Goal: Information Seeking & Learning: Find contact information

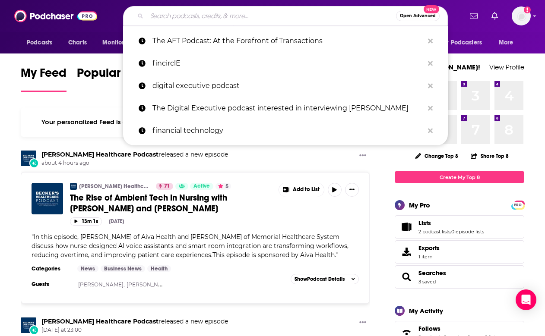
click at [192, 13] on input "Search podcasts, credits, & more..." at bounding box center [271, 16] width 249 height 14
paste input "The Legal Department"
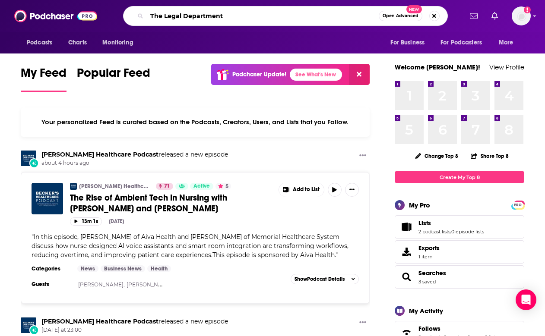
type input "The Legal Department"
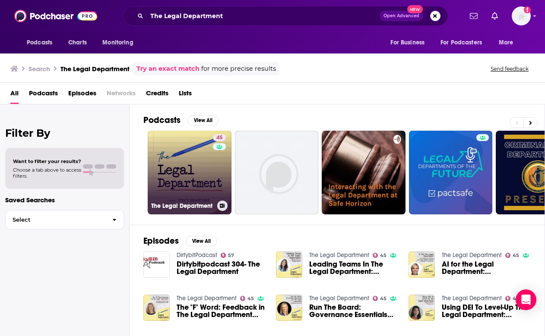
click at [193, 171] on link "45 The Legal Department" at bounding box center [190, 173] width 84 height 84
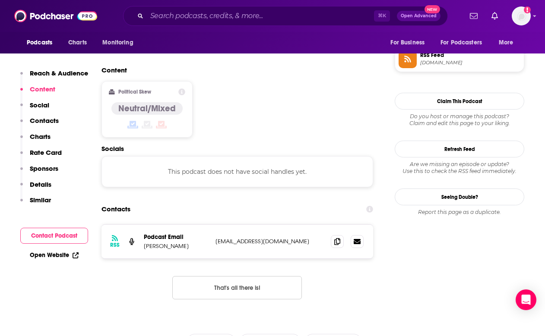
scroll to position [689, 0]
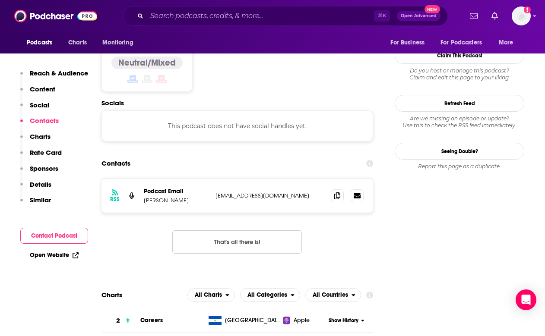
drag, startPoint x: 184, startPoint y: 162, endPoint x: 140, endPoint y: 162, distance: 43.6
click at [140, 179] on div "RSS Podcast Email [PERSON_NAME] [EMAIL_ADDRESS][DOMAIN_NAME] [EMAIL_ADDRESS][DO…" at bounding box center [237, 196] width 272 height 34
click at [149, 197] on p "[PERSON_NAME]" at bounding box center [176, 200] width 65 height 7
drag, startPoint x: 149, startPoint y: 163, endPoint x: 168, endPoint y: 163, distance: 19.0
click at [168, 197] on p "[PERSON_NAME]" at bounding box center [176, 200] width 65 height 7
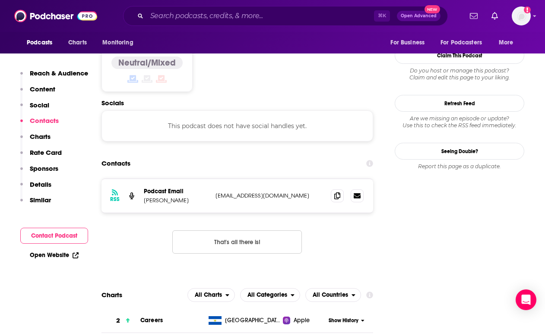
copy p "[PERSON_NAME]"
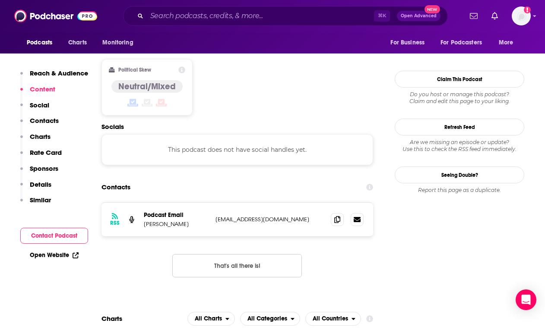
scroll to position [744, 0]
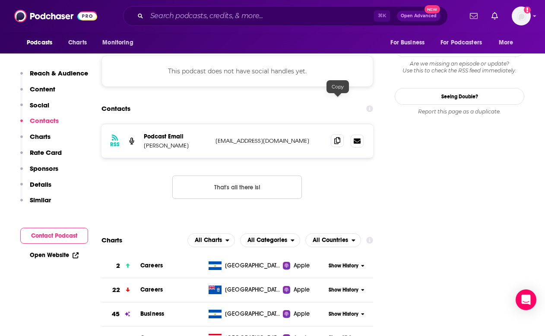
click at [336, 137] on icon at bounding box center [337, 140] width 6 height 7
click at [210, 18] on input "Search podcasts, credits, & more..." at bounding box center [260, 16] width 227 height 14
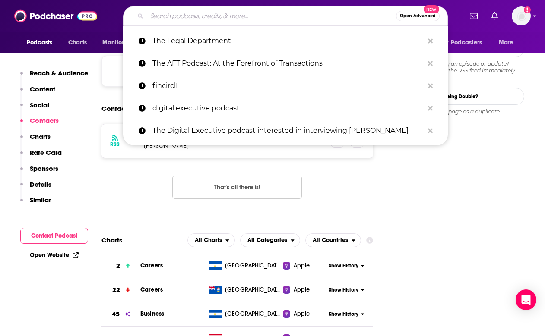
paste input "Lawyer 2 Lawyer podcast"
type input "Lawyer 2 Lawyer podcast"
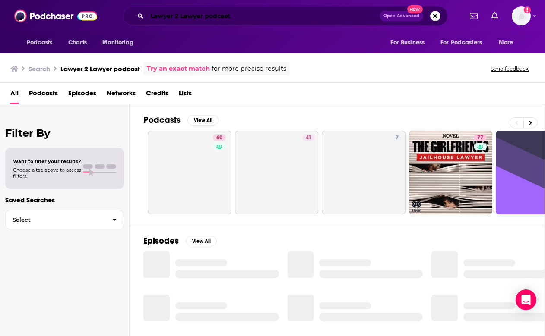
click at [218, 16] on input "Lawyer 2 Lawyer podcast" at bounding box center [263, 16] width 233 height 14
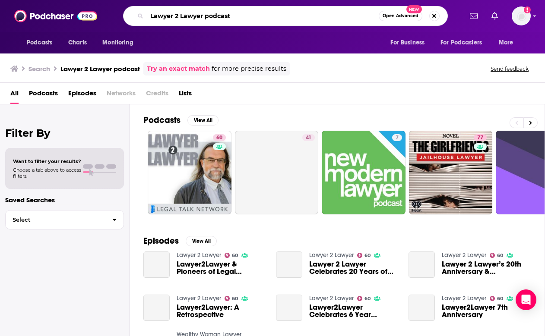
click at [218, 16] on input "Lawyer 2 Lawyer podcast" at bounding box center [263, 16] width 232 height 14
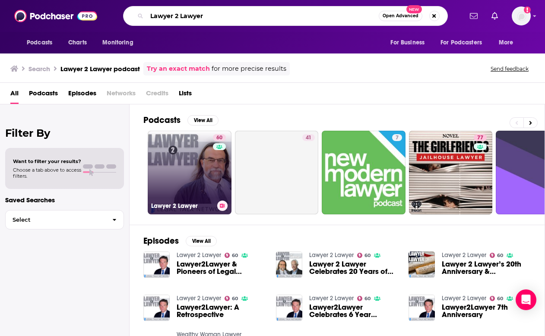
type input "Lawyer 2 Lawyer"
click at [190, 186] on link "60 Lawyer 2 Lawyer" at bounding box center [190, 173] width 84 height 84
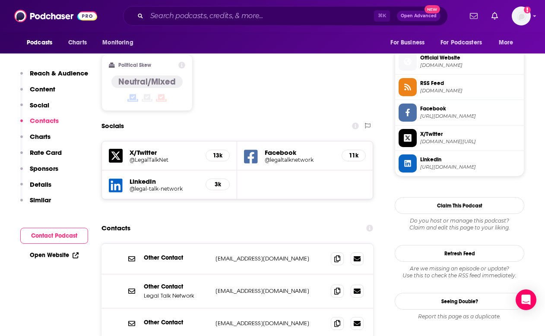
scroll to position [729, 0]
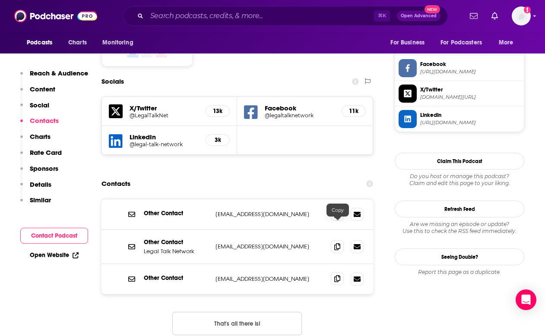
click at [333, 273] on span at bounding box center [337, 279] width 13 height 13
click at [338, 208] on span at bounding box center [337, 214] width 13 height 13
click at [333, 240] on span at bounding box center [337, 246] width 13 height 13
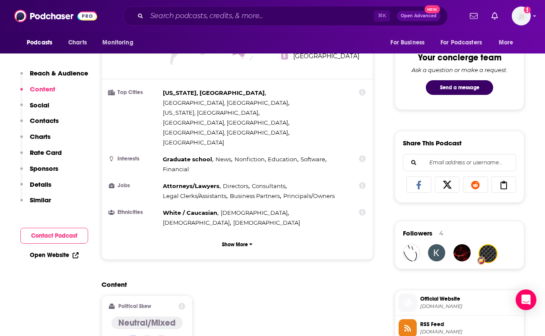
scroll to position [0, 0]
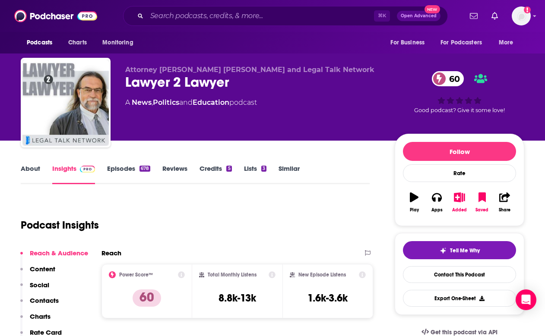
click at [203, 72] on span "Attorney [PERSON_NAME] [PERSON_NAME] and Legal Talk Network" at bounding box center [249, 70] width 249 height 8
drag, startPoint x: 203, startPoint y: 72, endPoint x: 144, endPoint y: 70, distance: 59.2
click at [144, 70] on span "Attorney [PERSON_NAME] [PERSON_NAME] and Legal Talk Network" at bounding box center [249, 70] width 249 height 8
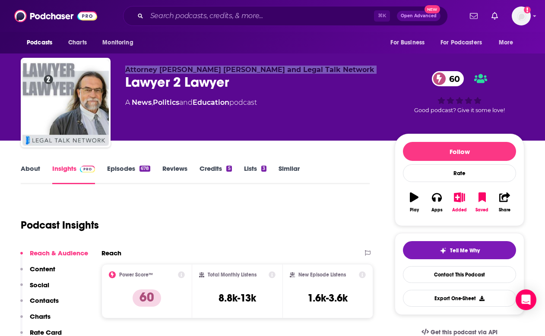
click at [144, 70] on span "Attorney [PERSON_NAME] [PERSON_NAME] and Legal Talk Network" at bounding box center [249, 70] width 249 height 8
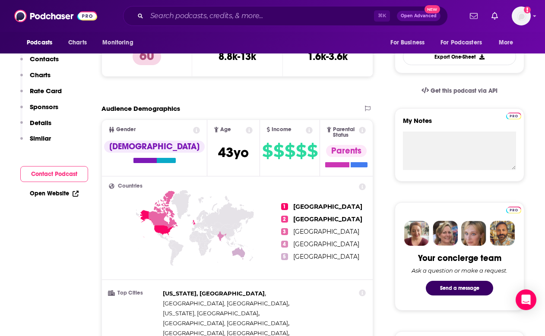
scroll to position [253, 0]
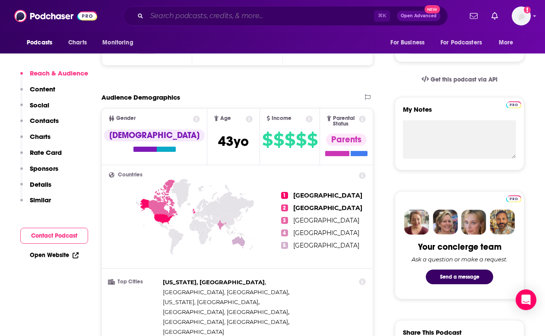
click at [195, 19] on input "Search podcasts, credits, & more..." at bounding box center [260, 16] width 227 height 14
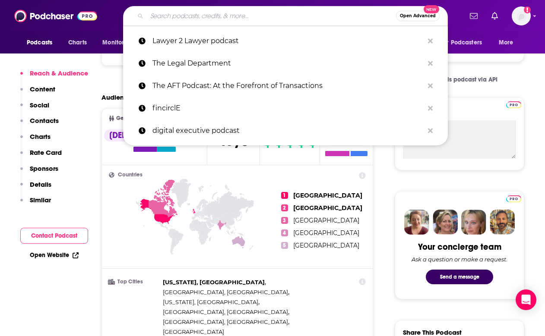
paste input "Lawyerist Podcast"
type input "Lawyerist Podcast"
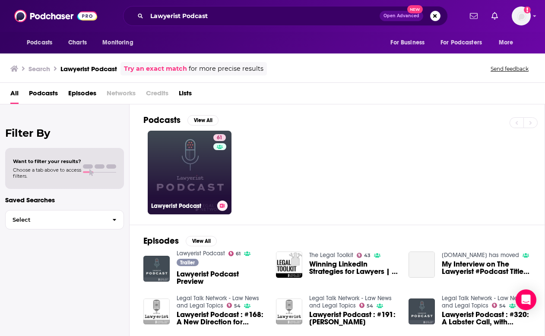
click at [199, 189] on link "61 Lawyerist Podcast" at bounding box center [190, 173] width 84 height 84
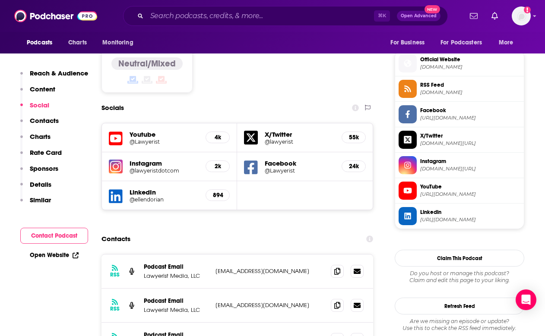
scroll to position [739, 0]
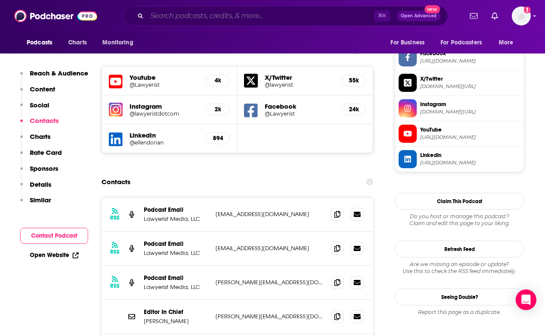
click at [218, 22] on input "Search podcasts, credits, & more..." at bounding box center [260, 16] width 227 height 14
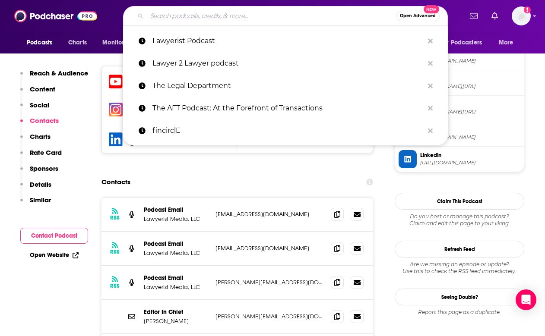
paste input "Counsel Podcast"
type input "Counsel Podcast"
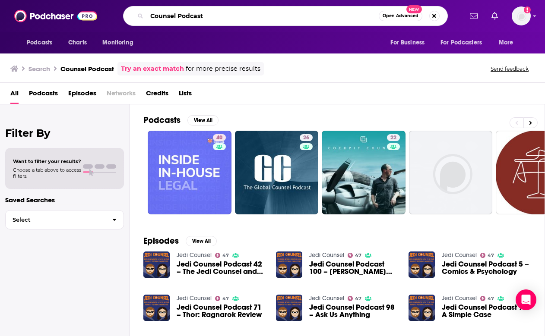
click at [197, 15] on input "Counsel Podcast" at bounding box center [263, 16] width 232 height 14
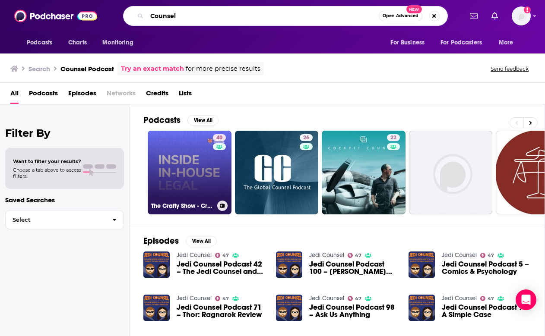
type input "Counsel"
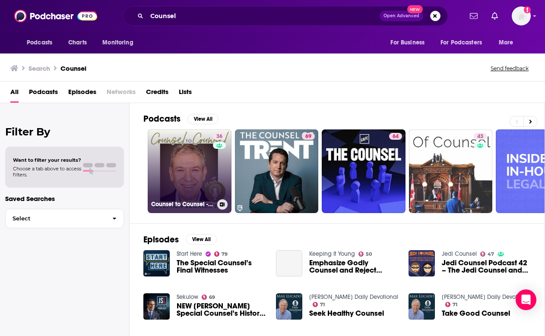
click at [197, 175] on link "36 Counsel to Counsel - Career Advice for Lawyers" at bounding box center [190, 172] width 84 height 84
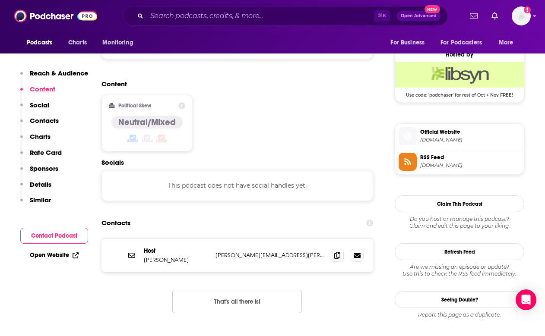
scroll to position [671, 0]
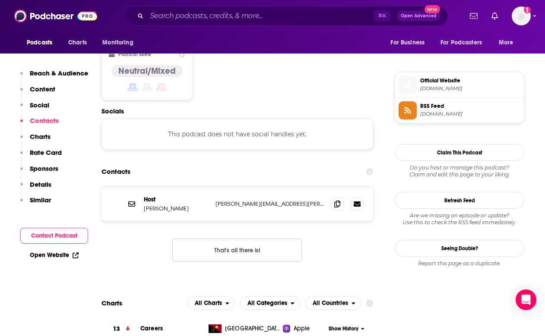
drag, startPoint x: 193, startPoint y: 190, endPoint x: 142, endPoint y: 191, distance: 51.4
click at [142, 191] on div "Host [PERSON_NAME] [PERSON_NAME][EMAIL_ADDRESS][PERSON_NAME][DOMAIN_NAME] [PERS…" at bounding box center [237, 204] width 272 height 34
copy p "[PERSON_NAME]"
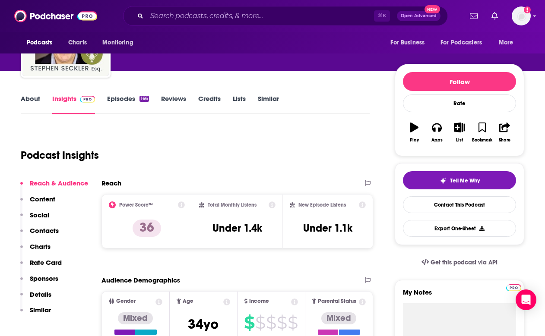
scroll to position [15, 0]
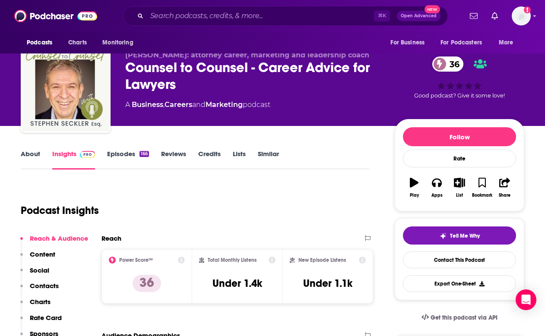
click at [36, 156] on link "About" at bounding box center [30, 160] width 19 height 20
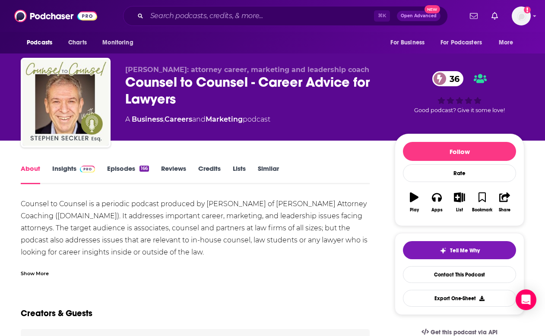
click at [66, 181] on link "Insights" at bounding box center [73, 175] width 43 height 20
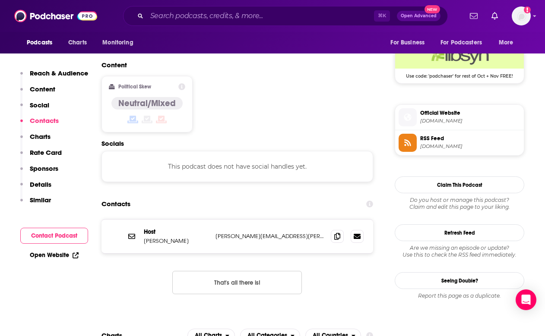
scroll to position [702, 0]
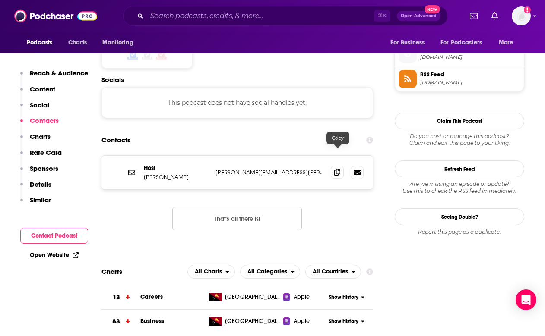
click at [339, 169] on icon at bounding box center [337, 172] width 6 height 7
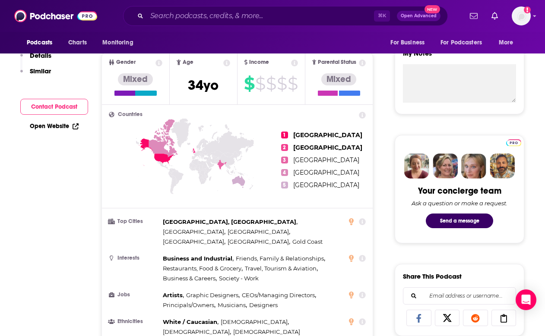
scroll to position [121, 0]
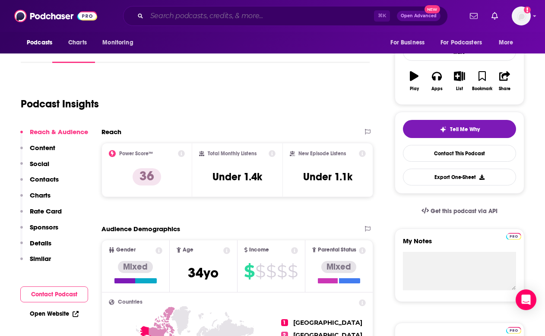
click at [195, 22] on input "Search podcasts, credits, & more..." at bounding box center [260, 16] width 227 height 14
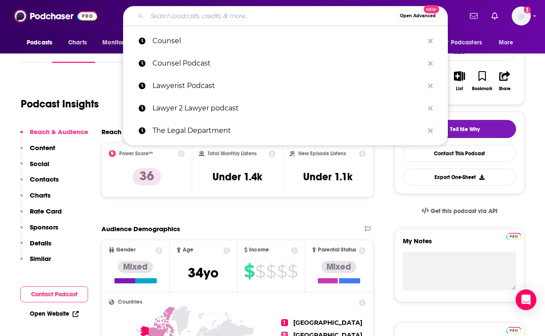
paste input "the Strategic GC podcast"
type input "the Strategic GC podcast"
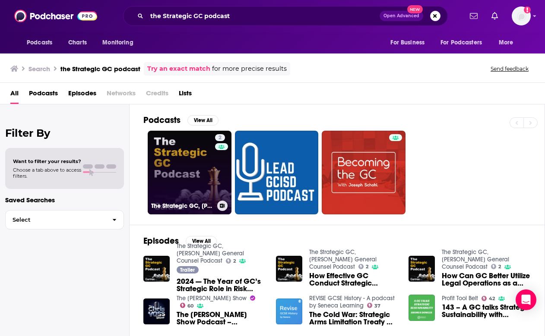
click at [190, 146] on link "2 The Strategic GC, [PERSON_NAME] General Counsel Podcast" at bounding box center [190, 173] width 84 height 84
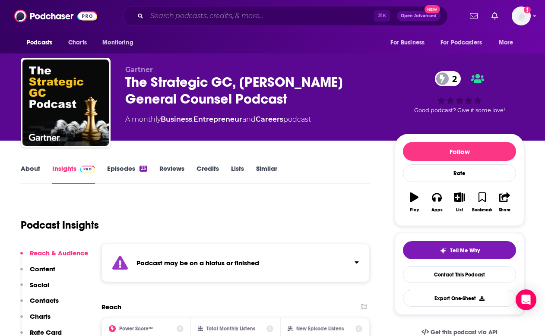
click at [197, 21] on input "Search podcasts, credits, & more..." at bounding box center [260, 16] width 227 height 14
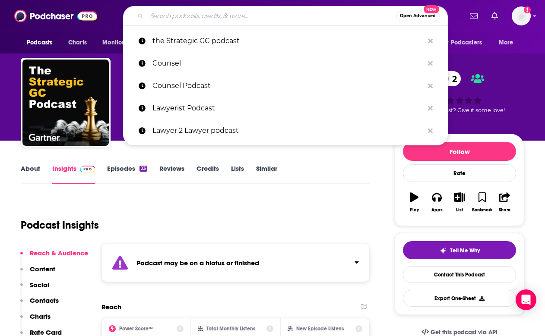
paste input "Counsel Podcast"
type input "Counsel Podcast"
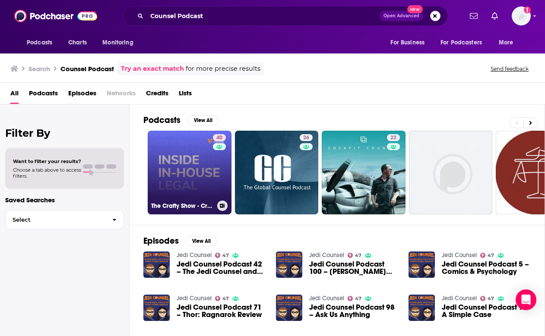
click at [182, 161] on link "40 The Crafty Show - Crafty Counsel's in-house legal podcast" at bounding box center [190, 173] width 84 height 84
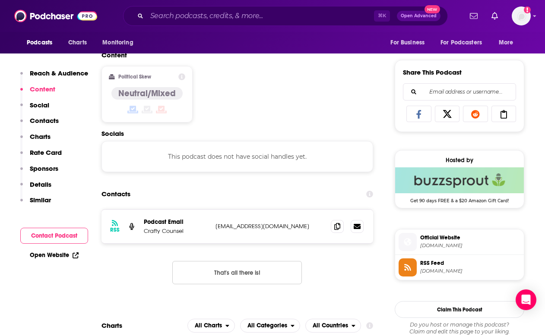
scroll to position [529, 0]
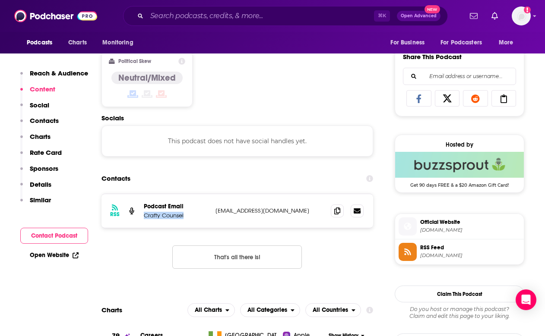
drag, startPoint x: 195, startPoint y: 219, endPoint x: 143, endPoint y: 218, distance: 52.3
click at [143, 218] on div "RSS Podcast Email Crafty Counsel [EMAIL_ADDRESS][DOMAIN_NAME] [EMAIL_ADDRESS][D…" at bounding box center [237, 211] width 272 height 34
copy p "Crafty Counsel"
click at [337, 212] on icon at bounding box center [337, 210] width 6 height 7
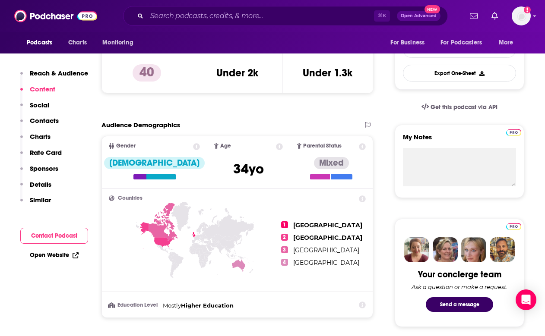
scroll to position [81, 0]
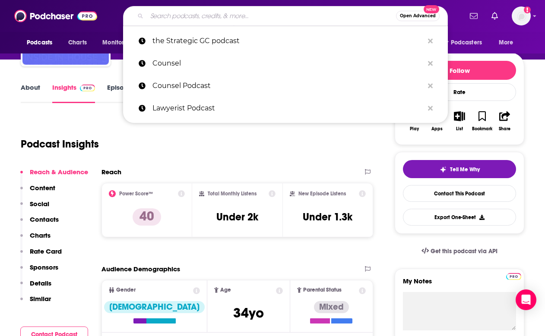
click at [184, 14] on input "Search podcasts, credits, & more..." at bounding box center [271, 16] width 249 height 14
paste input "Brain Food Podcast for General Counsel"
type input "Brain Food Podcast for General Counsel"
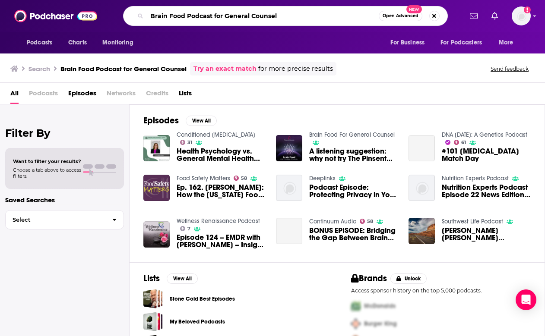
drag, startPoint x: 187, startPoint y: 13, endPoint x: 416, endPoint y: 25, distance: 229.7
click at [401, 21] on div "Brain Food Podcast for General Counsel Open Advanced New" at bounding box center [285, 16] width 325 height 20
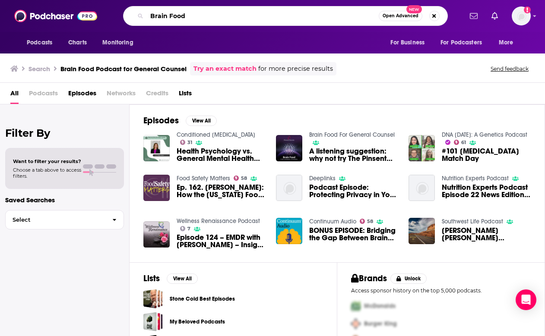
type input "Brain Food"
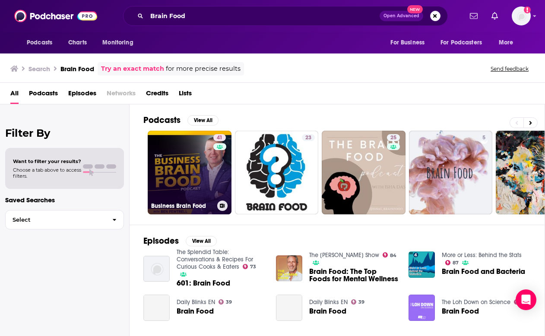
click at [217, 186] on div "41" at bounding box center [220, 167] width 15 height 67
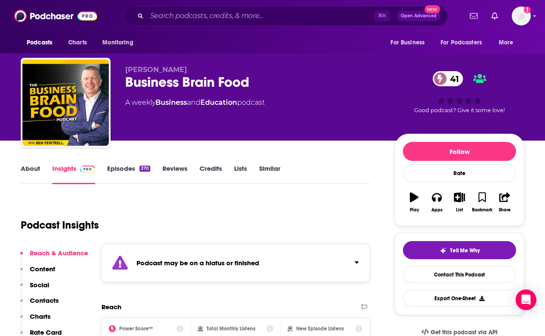
click at [37, 164] on div "About Insights Episodes 370 Reviews Credits Lists Similar" at bounding box center [195, 173] width 349 height 21
click at [27, 169] on link "About" at bounding box center [30, 175] width 19 height 20
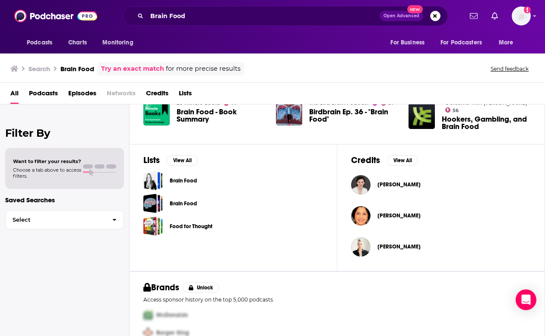
scroll to position [272, 0]
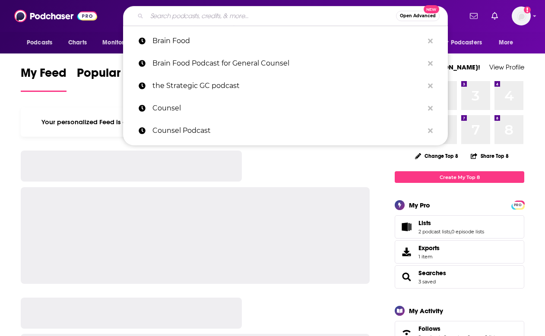
click at [188, 18] on input "Search podcasts, credits, & more..." at bounding box center [271, 16] width 249 height 14
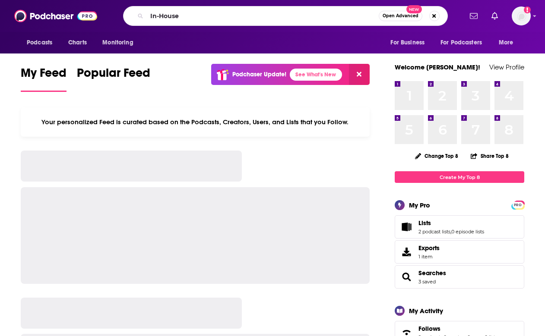
type input "In-House"
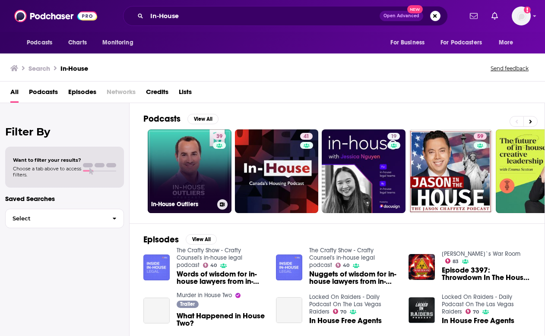
click at [200, 171] on link "39 In-House Outliers" at bounding box center [190, 172] width 84 height 84
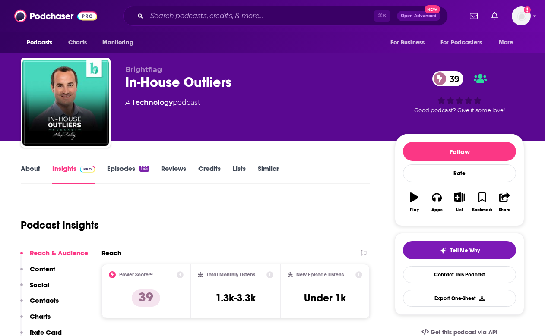
click at [28, 171] on link "About" at bounding box center [30, 175] width 19 height 20
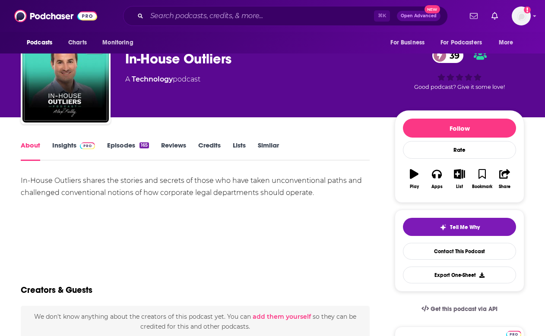
scroll to position [28, 0]
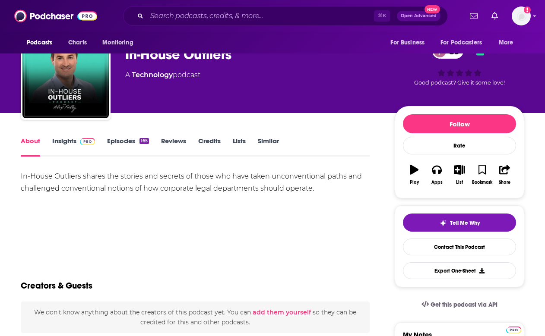
click at [69, 153] on link "Insights" at bounding box center [73, 147] width 43 height 20
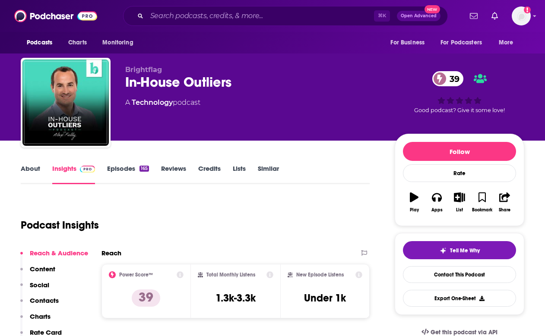
click at [153, 81] on div "In-House Outliers 39" at bounding box center [253, 82] width 256 height 17
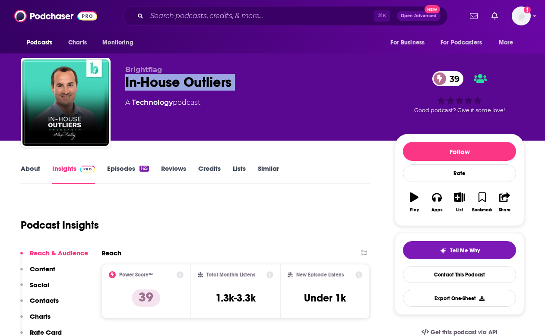
click at [153, 81] on div "In-House Outliers 39" at bounding box center [253, 82] width 256 height 17
copy div "In-House Outliers 39"
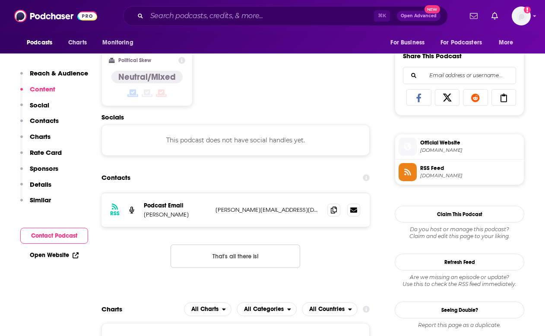
scroll to position [550, 0]
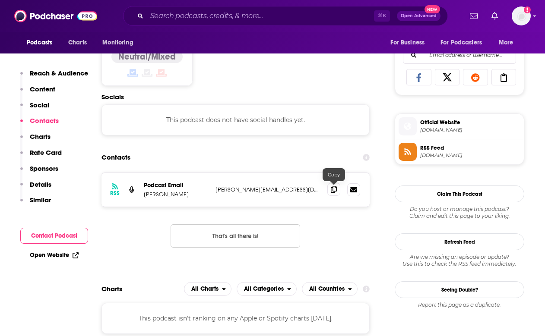
click at [331, 194] on span at bounding box center [333, 189] width 13 height 13
click at [173, 196] on p "Courtney Dremlyuga" at bounding box center [176, 194] width 65 height 7
copy p "Courtney Dremlyuga"
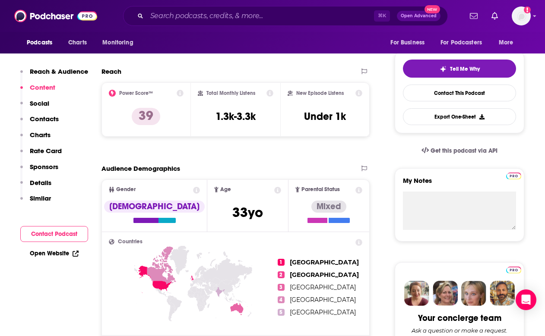
scroll to position [0, 0]
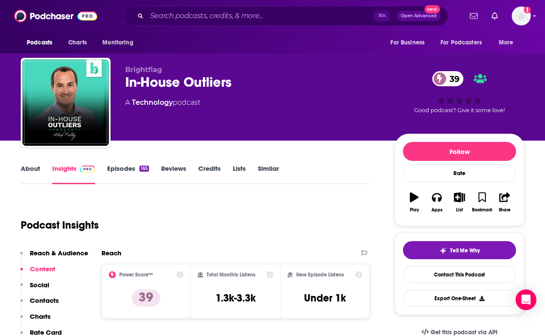
click at [32, 171] on link "About" at bounding box center [30, 175] width 19 height 20
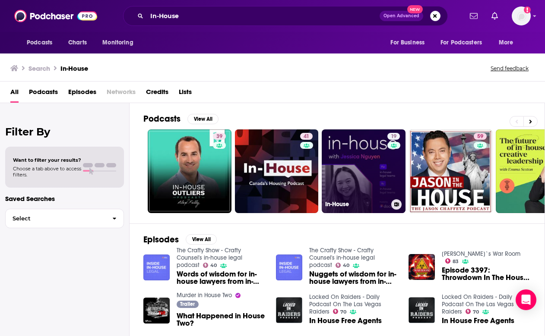
click at [368, 176] on link "19 In-House" at bounding box center [364, 172] width 84 height 84
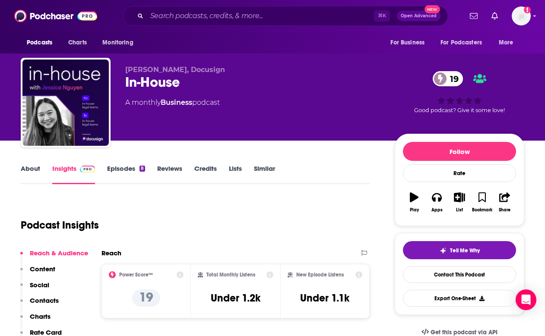
click at [29, 173] on link "About" at bounding box center [30, 175] width 19 height 20
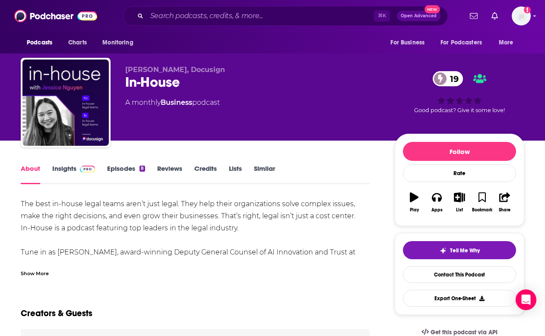
scroll to position [35, 0]
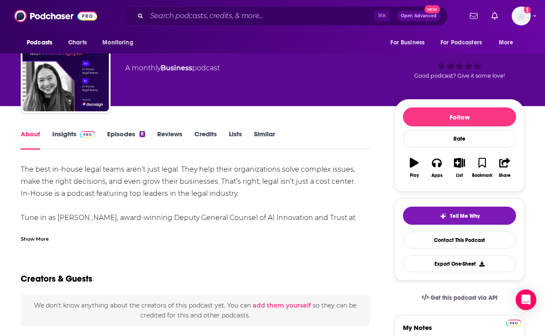
click at [29, 173] on div "The best in-house legal teams aren’t just legal. They help their organizations …" at bounding box center [195, 224] width 349 height 121
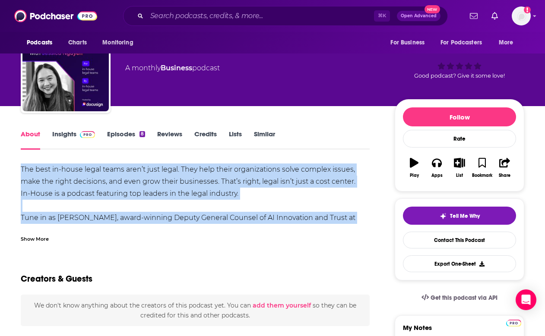
drag, startPoint x: 29, startPoint y: 173, endPoint x: 39, endPoint y: 222, distance: 50.3
click at [39, 222] on div "The best in-house legal teams aren’t just legal. They help their organizations …" at bounding box center [195, 224] width 349 height 121
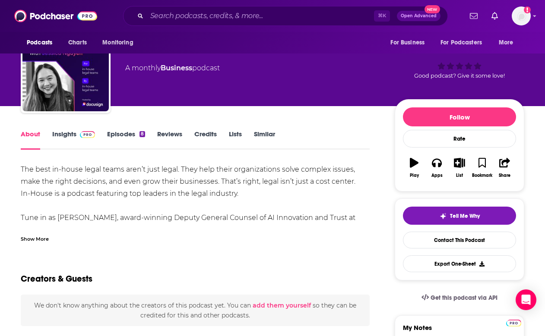
click at [73, 220] on div "The best in-house legal teams aren’t just legal. They help their organizations …" at bounding box center [195, 224] width 349 height 121
drag, startPoint x: 73, startPoint y: 220, endPoint x: 94, endPoint y: 220, distance: 20.7
click at [94, 220] on div "The best in-house legal teams aren’t just legal. They help their organizations …" at bounding box center [195, 224] width 349 height 121
copy div "Jessica Nguyen"
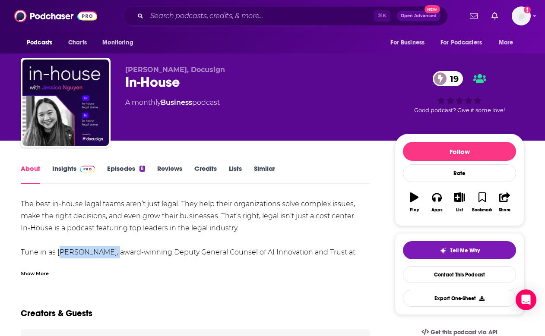
click at [64, 173] on link "Insights" at bounding box center [73, 175] width 43 height 20
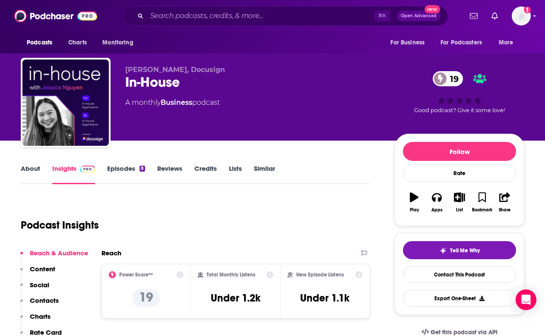
click at [129, 67] on span "Jessica Nguyen, Docusign" at bounding box center [175, 70] width 100 height 8
drag, startPoint x: 129, startPoint y: 67, endPoint x: 207, endPoint y: 71, distance: 78.3
click at [207, 71] on span "Jessica Nguyen, Docusign" at bounding box center [175, 70] width 100 height 8
copy span "Jessica Nguyen, Docusign"
